Goal: Information Seeking & Learning: Learn about a topic

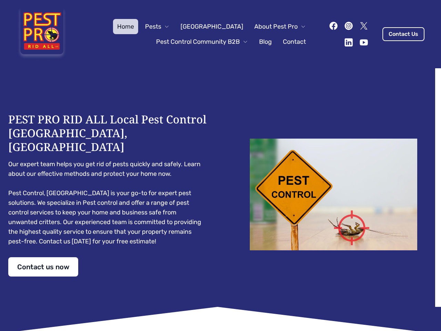
click at [221, 165] on div "PEST PRO RID ALL Local Pest Control [GEOGRAPHIC_DATA], [GEOGRAPHIC_DATA] Our ex…" at bounding box center [220, 194] width 425 height 164
click at [161, 27] on span "Pests" at bounding box center [153, 27] width 16 height 10
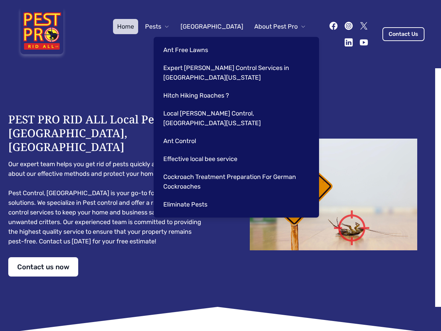
click at [273, 27] on span "About Pest Pro" at bounding box center [275, 27] width 43 height 10
click at [195, 42] on div "Ant Free Lawns Expert [PERSON_NAME] Control Services in [GEOGRAPHIC_DATA] [US_S…" at bounding box center [236, 127] width 165 height 181
